Goal: Task Accomplishment & Management: Use online tool/utility

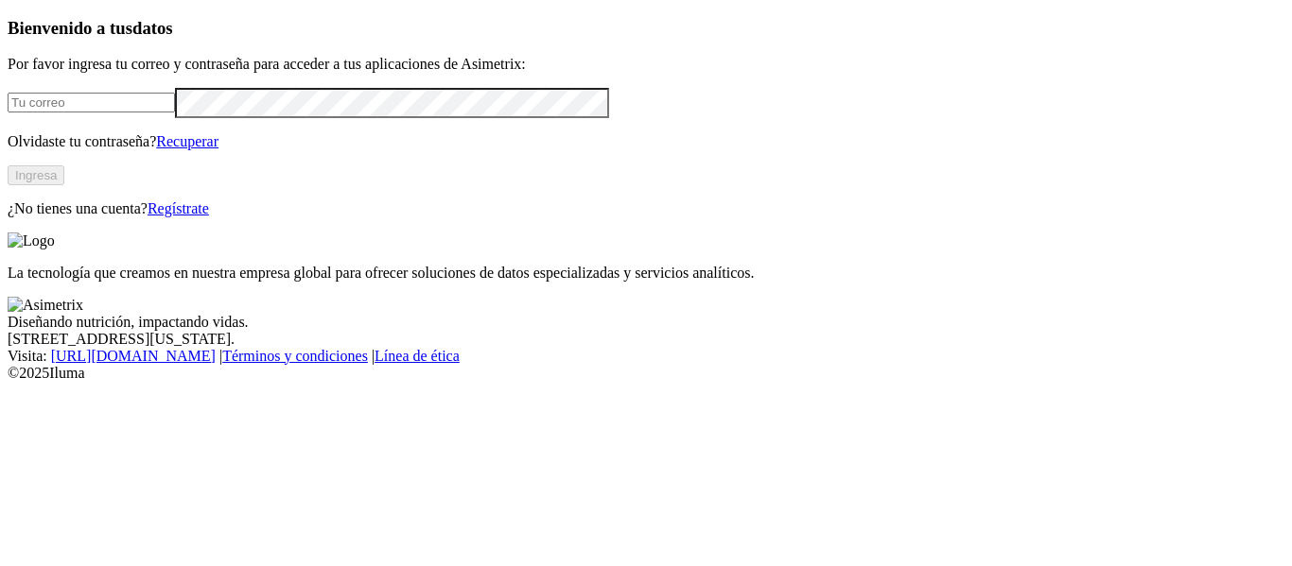
type input "[PERSON_NAME][EMAIL_ADDRESS][PERSON_NAME][DOMAIN_NAME]"
click at [64, 185] on button "Ingresa" at bounding box center [36, 175] width 57 height 20
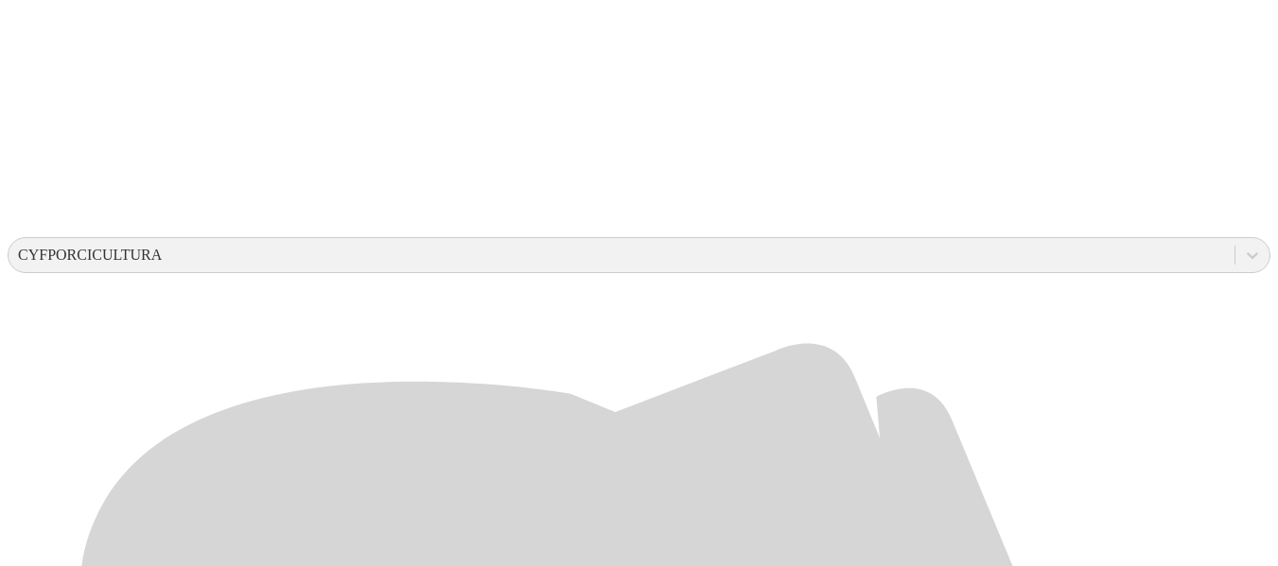
scroll to position [565, 0]
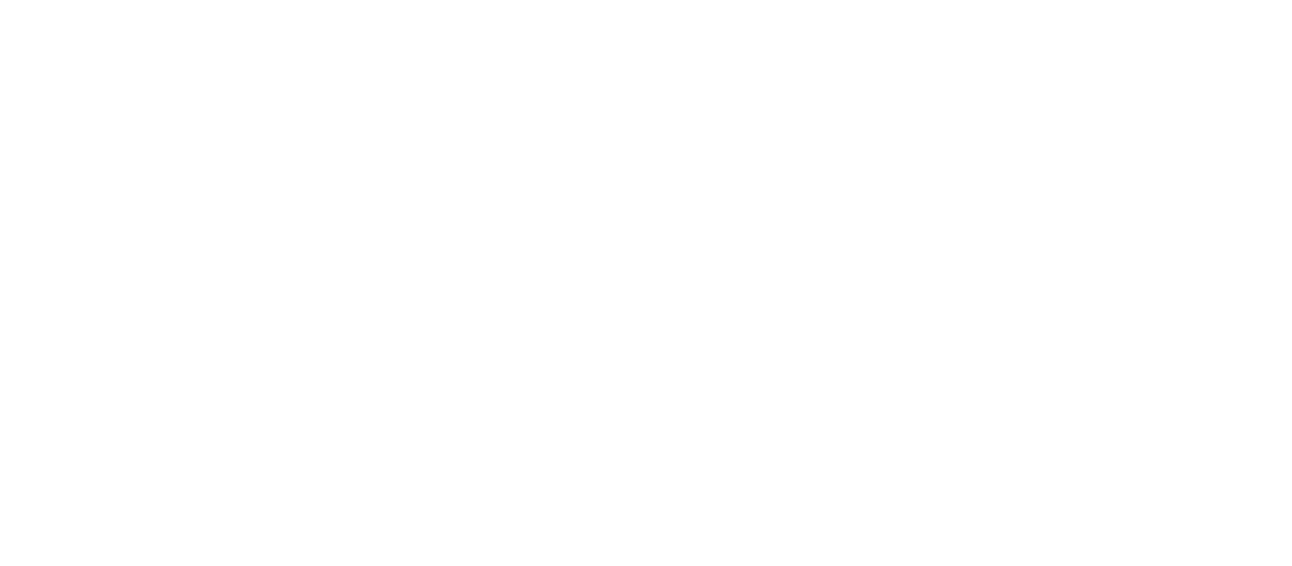
type input "j"
type input "[DATE]"
